Goal: Check status: Verify the current state of an ongoing process or item

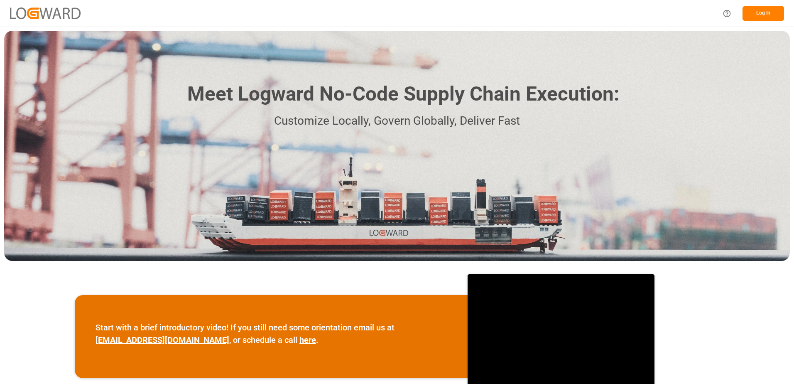
click at [765, 13] on button "Log In" at bounding box center [764, 13] width 42 height 15
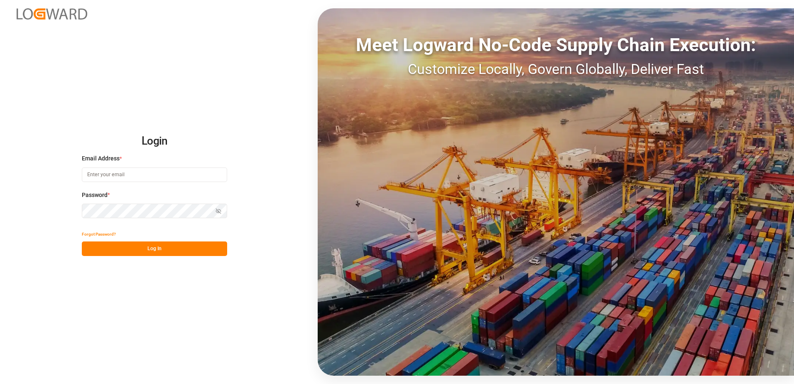
type input "[EMAIL_ADDRESS][DOMAIN_NAME]"
drag, startPoint x: 139, startPoint y: 251, endPoint x: 186, endPoint y: 231, distance: 51.2
click at [139, 251] on button "Log In" at bounding box center [154, 248] width 145 height 15
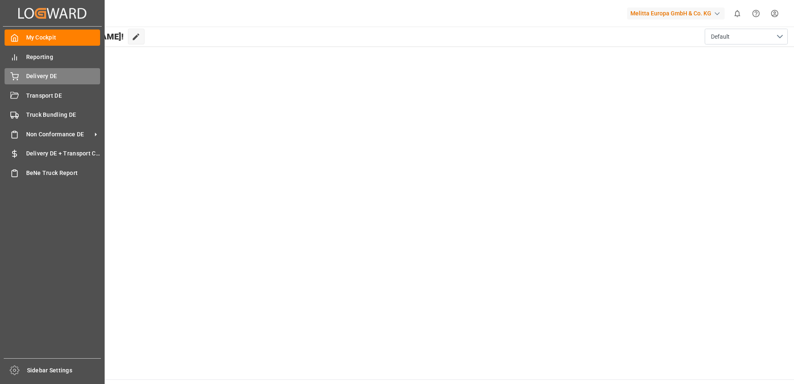
click at [13, 76] on icon at bounding box center [14, 76] width 8 height 8
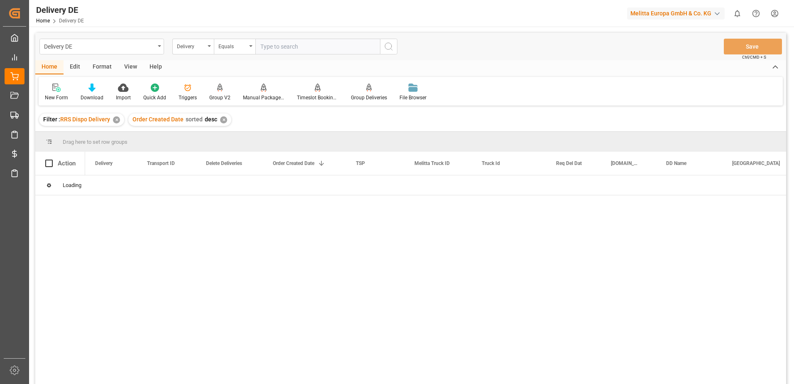
click at [211, 48] on div "Delivery" at bounding box center [193, 47] width 42 height 16
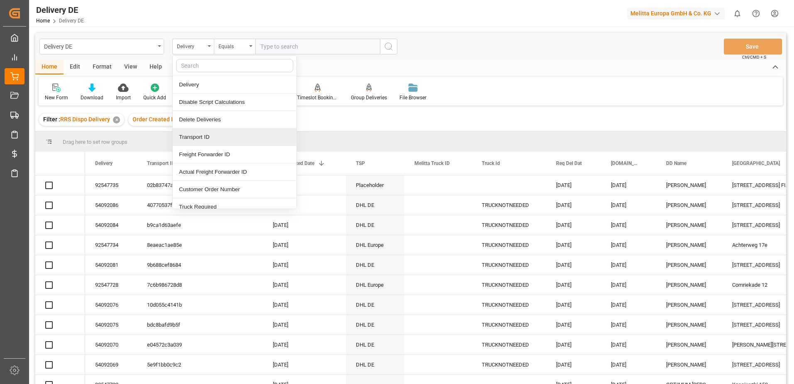
click at [196, 137] on div "Transport ID" at bounding box center [235, 136] width 124 height 17
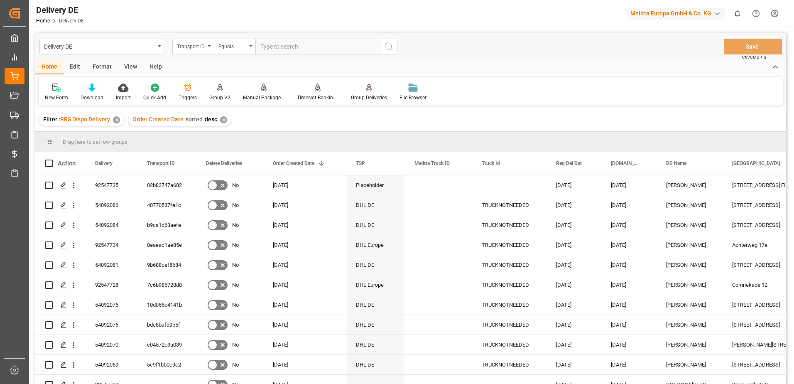
click at [275, 47] on input "text" at bounding box center [317, 47] width 125 height 16
click at [284, 52] on input "text" at bounding box center [317, 47] width 125 height 16
paste input "3db760792642"
type input "3db760792642"
click at [386, 45] on icon "search button" at bounding box center [389, 47] width 10 height 10
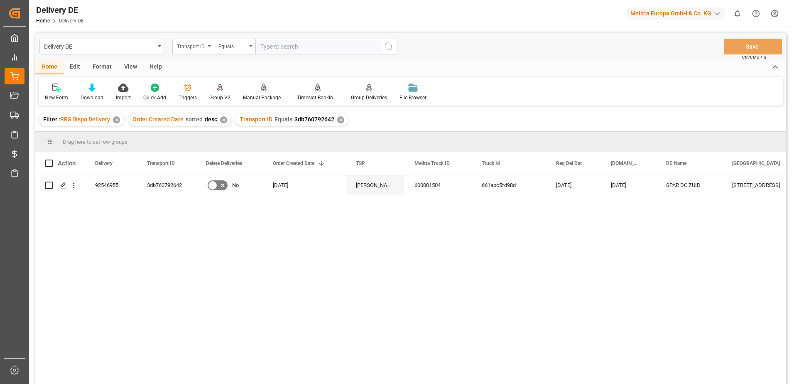
click at [338, 120] on div "✕" at bounding box center [340, 119] width 7 height 7
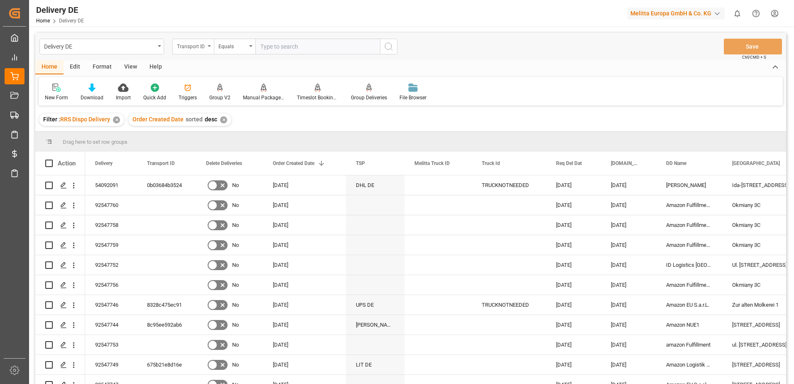
click at [210, 46] on icon "open menu" at bounding box center [209, 46] width 3 height 2
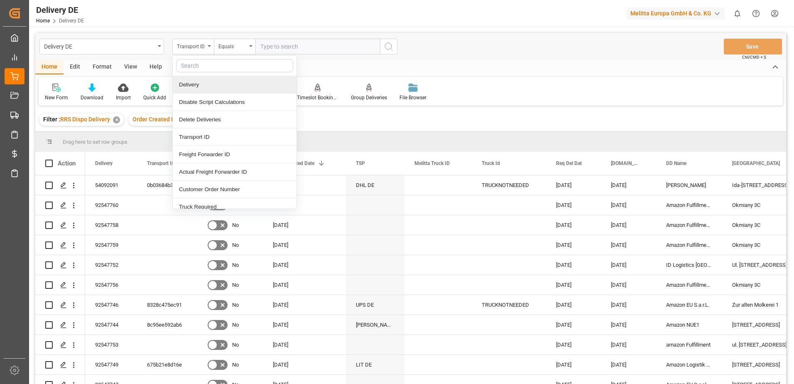
click at [199, 89] on div "Delivery" at bounding box center [235, 84] width 124 height 17
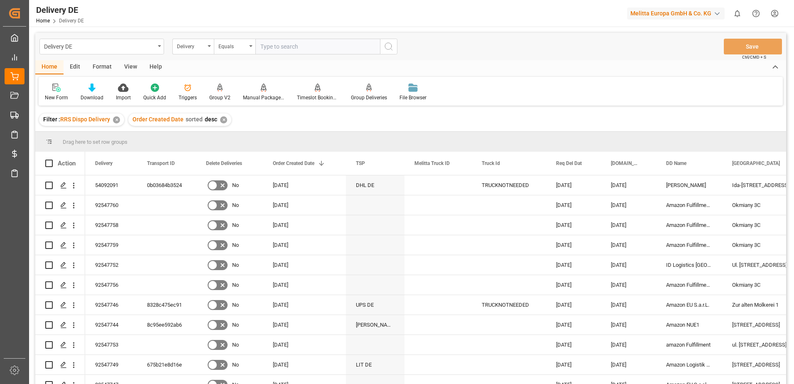
click at [275, 49] on input "text" at bounding box center [317, 47] width 125 height 16
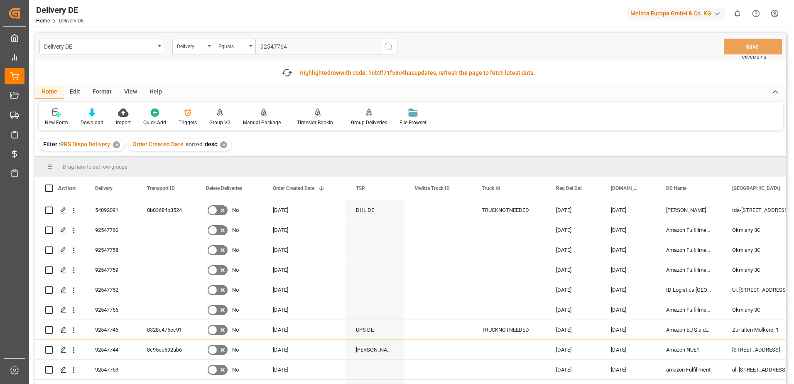
type input "92547764"
click at [387, 45] on icon "search button" at bounding box center [389, 47] width 10 height 10
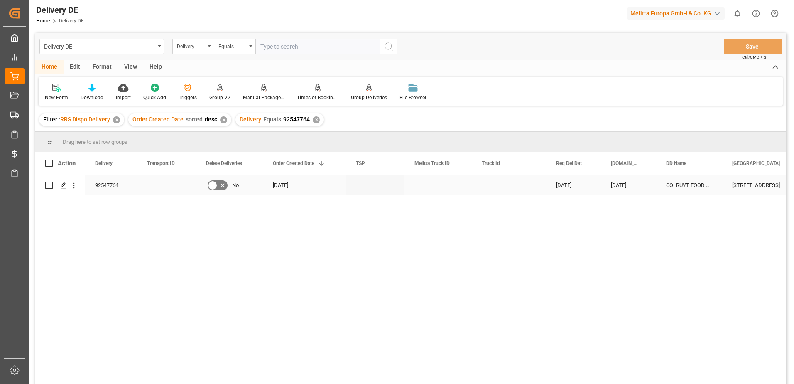
click at [49, 184] on input "Press Space to toggle row selection (unchecked)" at bounding box center [48, 185] width 7 height 7
checkbox input "true"
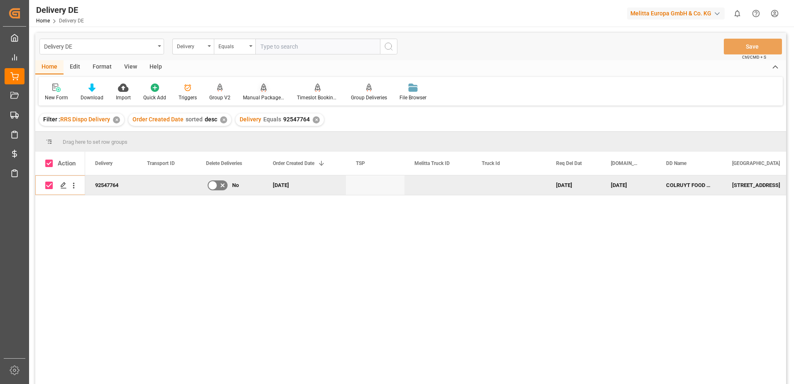
click at [266, 94] on div "Manual Package TypeDetermination" at bounding box center [264, 97] width 42 height 7
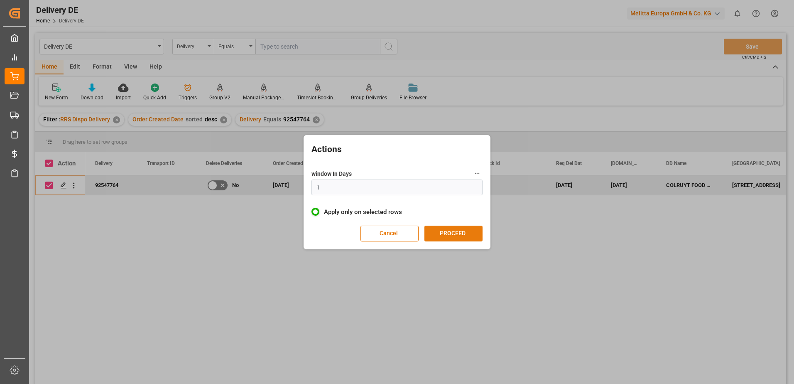
click at [434, 234] on button "PROCEED" at bounding box center [453, 234] width 58 height 16
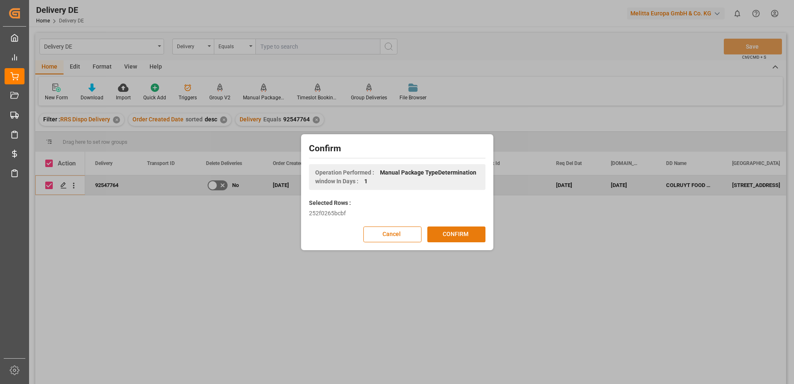
click at [442, 234] on button "CONFIRM" at bounding box center [456, 234] width 58 height 16
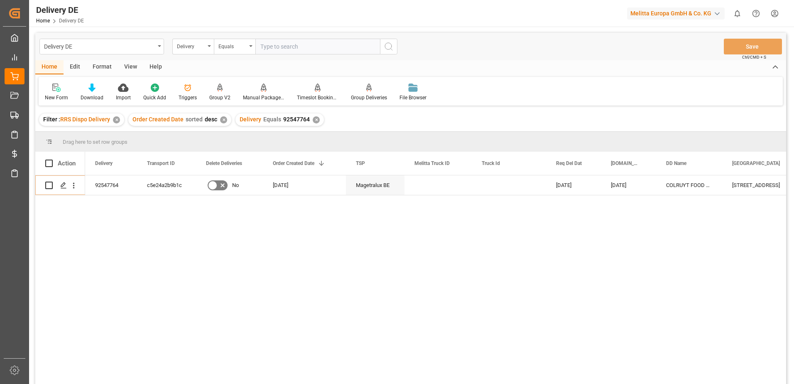
click at [775, 10] on html "Created by potrace 1.15, written by [PERSON_NAME] [DATE]-[DATE] Created by potr…" at bounding box center [397, 192] width 794 height 384
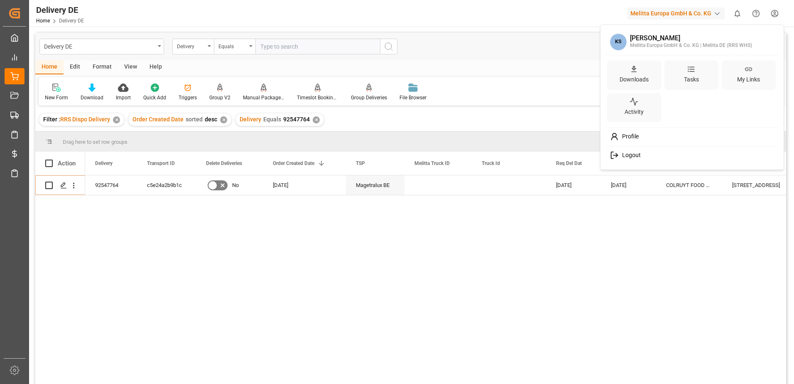
click at [628, 156] on span "Logout" at bounding box center [630, 155] width 22 height 7
